Goal: Check status

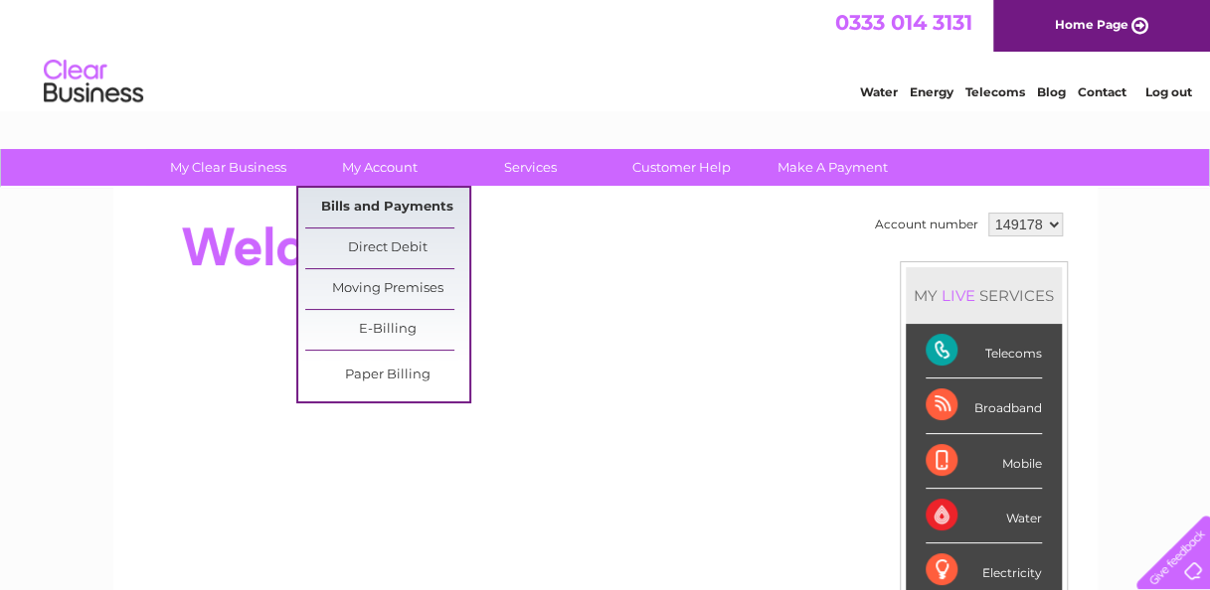
click at [379, 205] on link "Bills and Payments" at bounding box center [387, 208] width 164 height 40
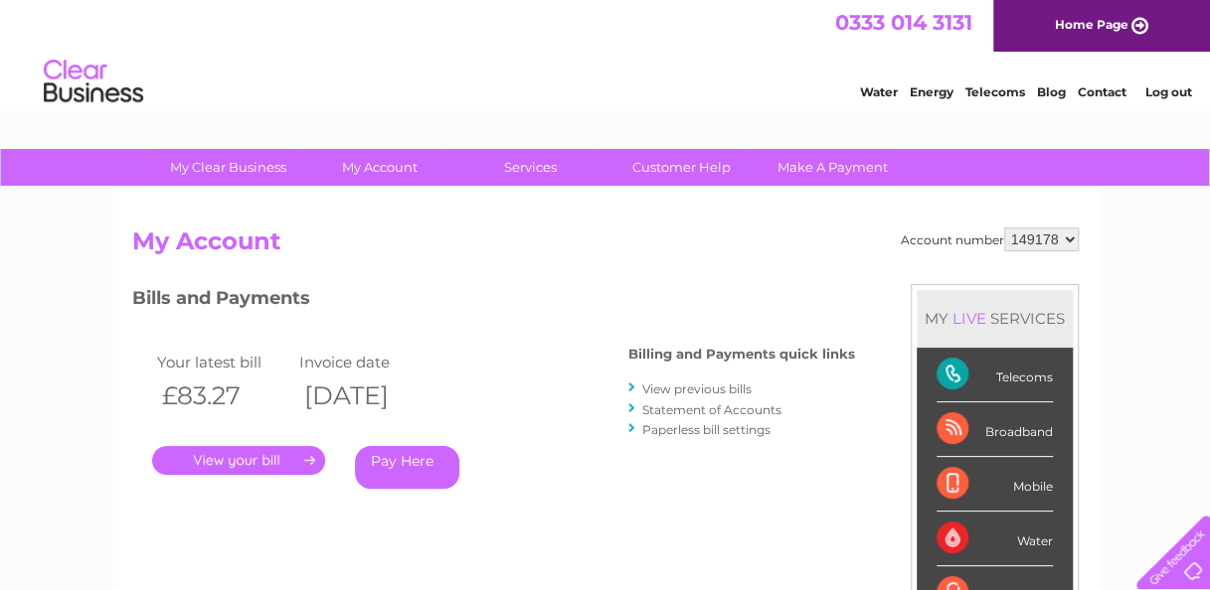
click at [218, 459] on link "." at bounding box center [238, 460] width 173 height 29
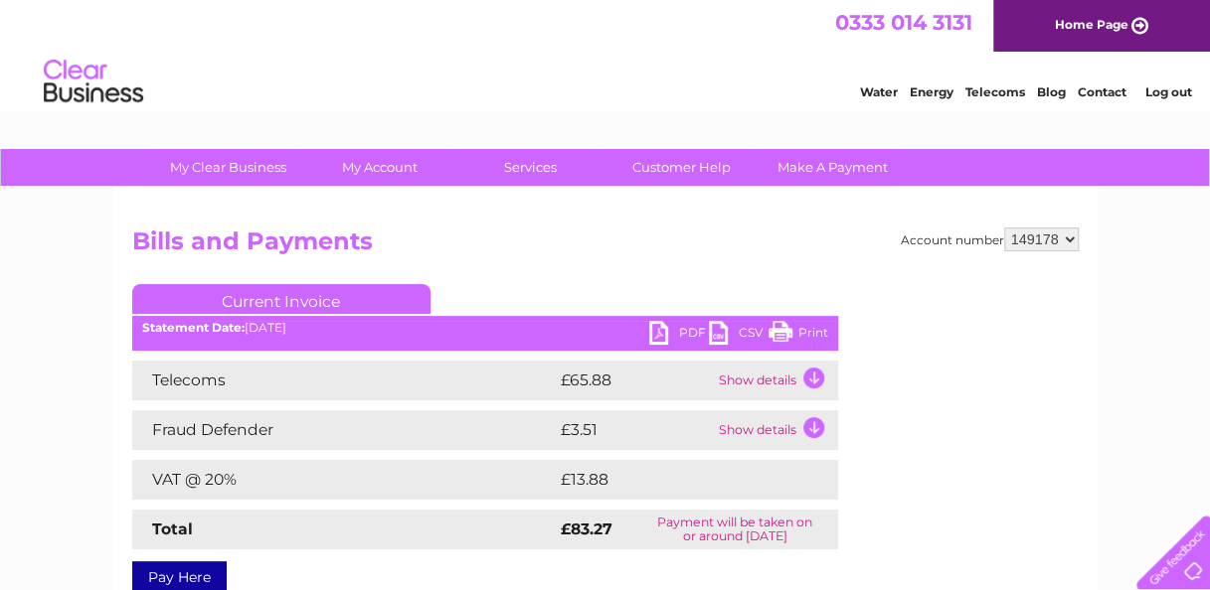
click at [812, 330] on link "Print" at bounding box center [798, 335] width 60 height 29
click at [1176, 84] on link "Log out" at bounding box center [1167, 91] width 47 height 15
